Goal: Task Accomplishment & Management: Use online tool/utility

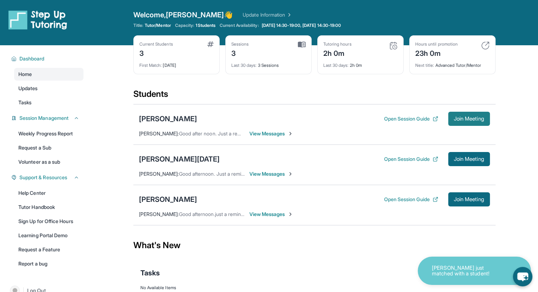
click at [477, 118] on span "Join Meeting" at bounding box center [469, 119] width 30 height 4
click at [265, 134] on span "View Messages" at bounding box center [271, 133] width 44 height 7
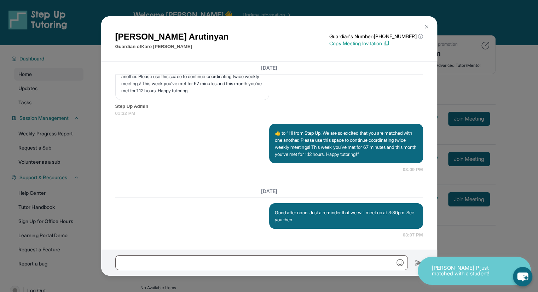
scroll to position [1271, 0]
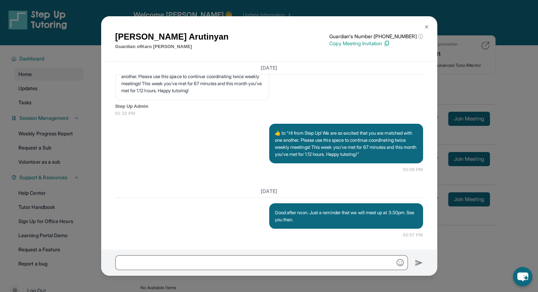
click at [427, 29] on img at bounding box center [427, 27] width 6 height 6
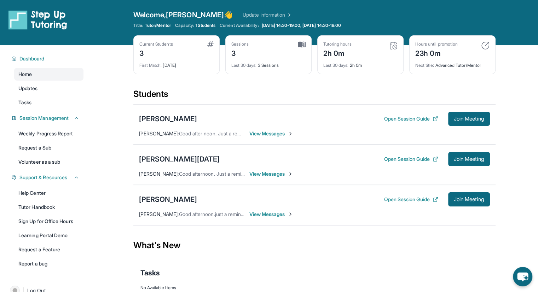
click at [255, 133] on span "View Messages" at bounding box center [271, 133] width 44 height 7
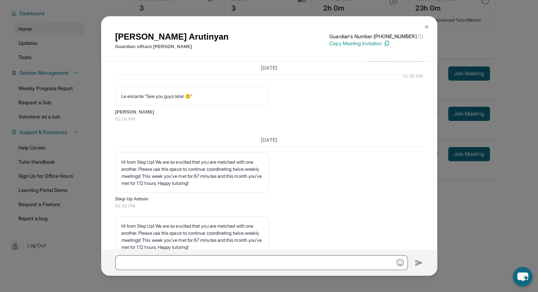
scroll to position [1059, 0]
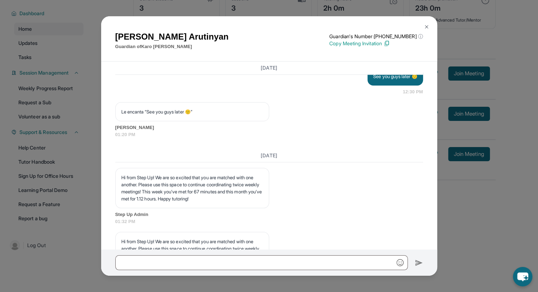
click at [427, 27] on img at bounding box center [427, 27] width 6 height 6
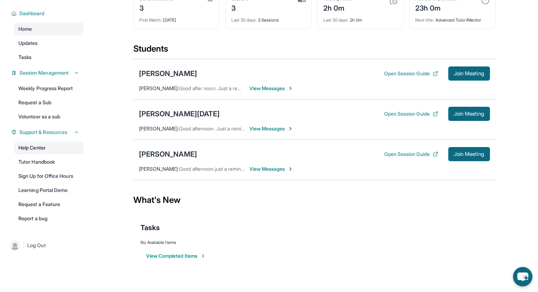
click at [35, 149] on link "Help Center" at bounding box center [48, 147] width 69 height 13
click at [167, 71] on div "[PERSON_NAME]" at bounding box center [168, 74] width 58 height 10
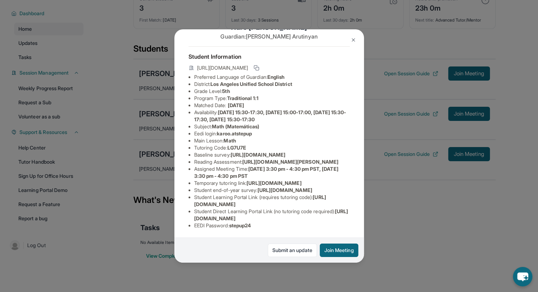
scroll to position [110, 0]
drag, startPoint x: 257, startPoint y: 221, endPoint x: 194, endPoint y: 212, distance: 64.0
click at [194, 212] on ul "Preferred Language of Guardian: English District: Los Angeles Unified School Di…" at bounding box center [268, 152] width 161 height 156
copy ul "https://student-portal.stepuptutoring.org/student/LG7U7E EEDI Password : stepup…"
click at [342, 256] on button "Join Meeting" at bounding box center [339, 250] width 39 height 13
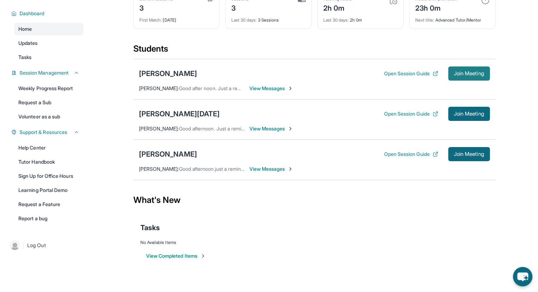
click at [466, 71] on span "Join Meeting" at bounding box center [469, 73] width 30 height 4
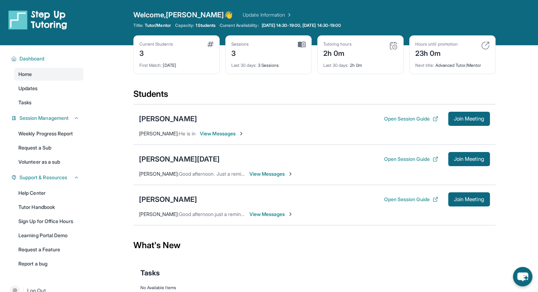
click at [215, 136] on span "View Messages" at bounding box center [222, 133] width 44 height 7
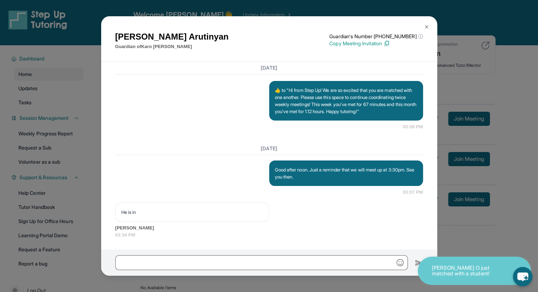
scroll to position [45, 0]
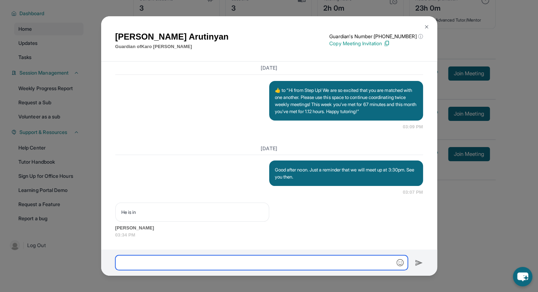
click at [306, 268] on input "text" at bounding box center [261, 262] width 292 height 15
type input "**********"
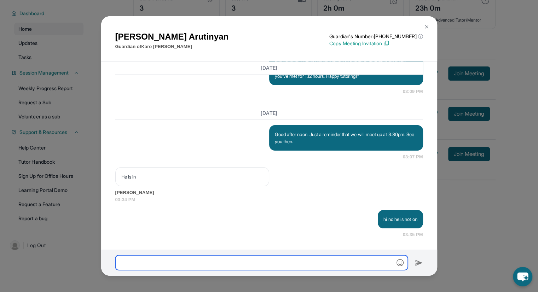
scroll to position [1349, 0]
paste input "**********"
type input "**********"
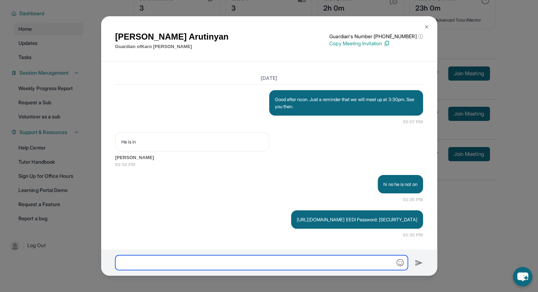
scroll to position [1391, 0]
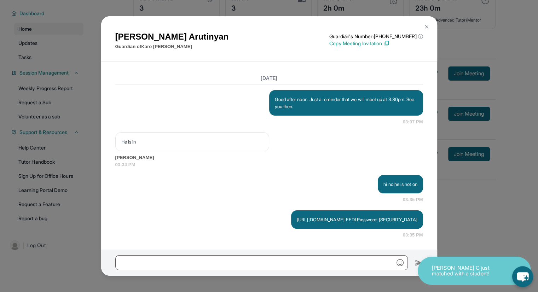
click at [521, 273] on icon "chat-button" at bounding box center [523, 277] width 12 height 10
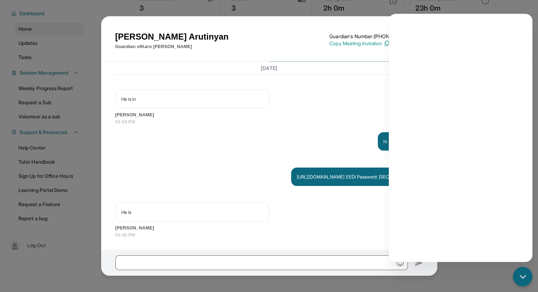
scroll to position [1434, 0]
